Goal: Check status: Check status

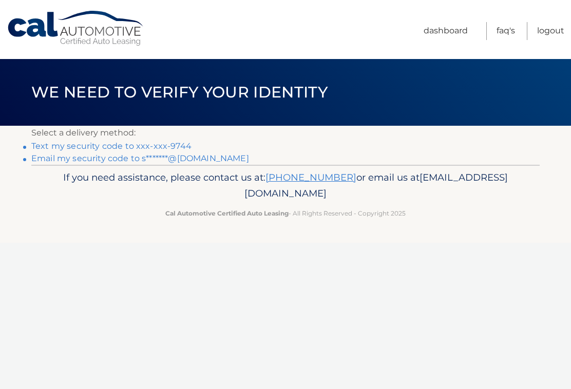
click at [176, 146] on link "Text my security code to xxx-xxx-9744" at bounding box center [111, 146] width 160 height 10
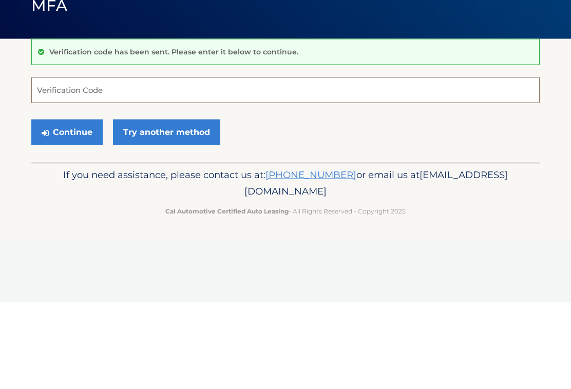
click at [165, 164] on input "Verification Code" at bounding box center [285, 177] width 508 height 26
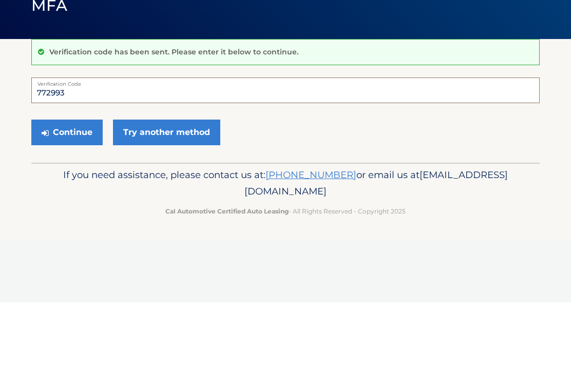
type input "772993"
click at [86, 206] on button "Continue" at bounding box center [66, 219] width 71 height 26
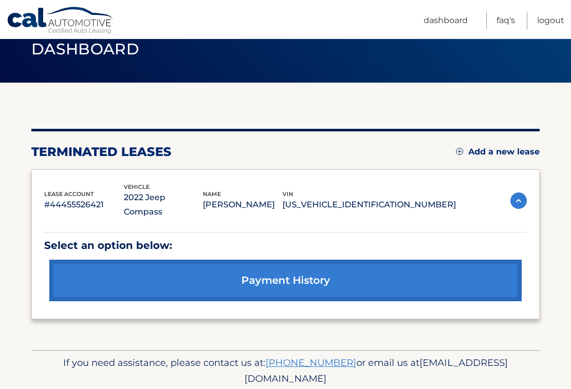
scroll to position [49, 0]
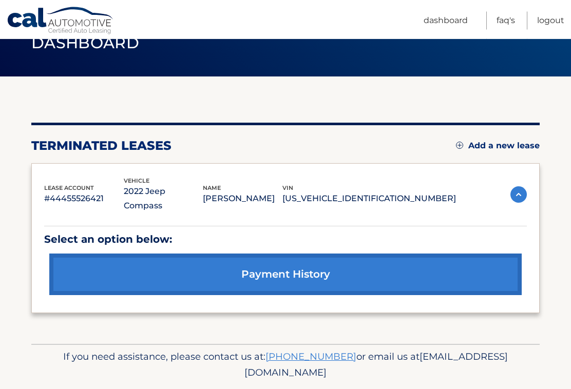
click at [512, 189] on img at bounding box center [518, 195] width 16 height 16
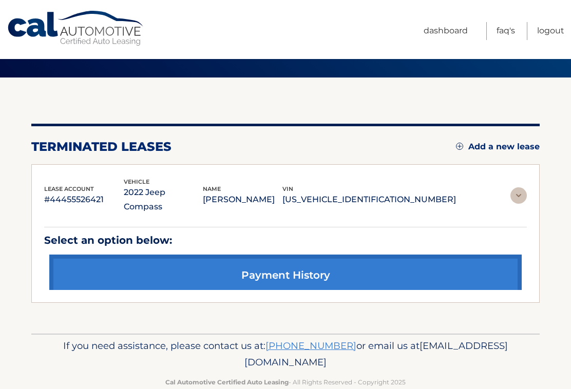
scroll to position [0, 0]
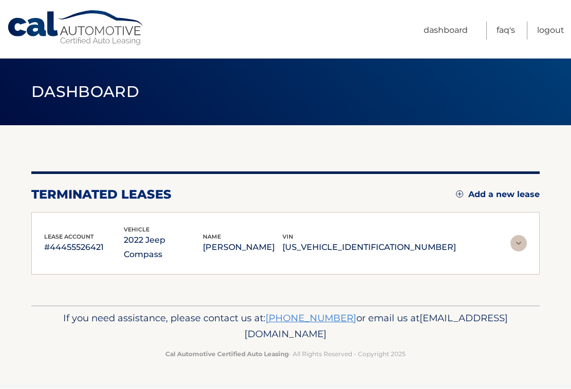
click at [517, 242] on img at bounding box center [518, 244] width 16 height 16
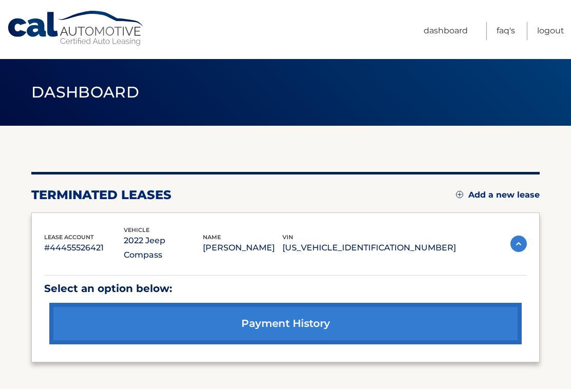
click at [400, 317] on link "payment history" at bounding box center [285, 324] width 472 height 42
